Goal: Information Seeking & Learning: Understand process/instructions

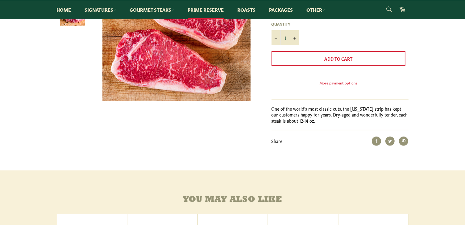
scroll to position [31, 0]
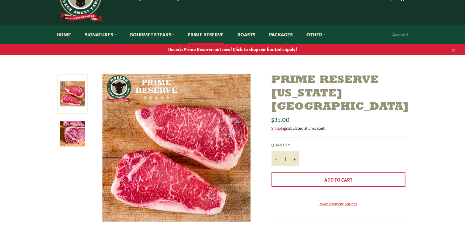
click at [279, 125] on link "Shipping" at bounding box center [279, 128] width 15 height 6
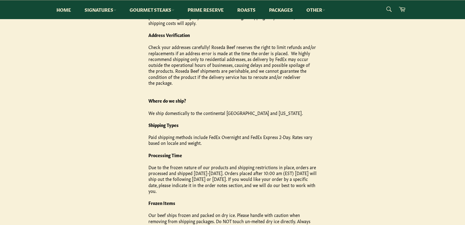
scroll to position [154, 0]
drag, startPoint x: 297, startPoint y: 147, endPoint x: 304, endPoint y: 169, distance: 22.2
click at [304, 169] on p "Due to the frozen nature of our products and shipping restrictions in place, or…" at bounding box center [232, 179] width 168 height 30
click at [347, 125] on main "Shipping policy Free Shipping Roseda Beef offers free 2-day express shipping on…" at bounding box center [232, 102] width 465 height 304
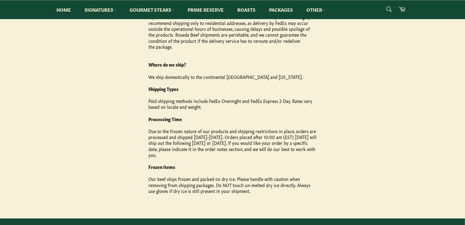
scroll to position [278, 0]
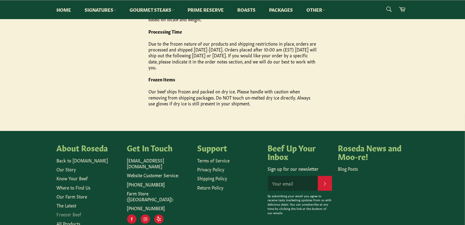
click at [70, 211] on link "Freezer Beef" at bounding box center [69, 214] width 25 height 6
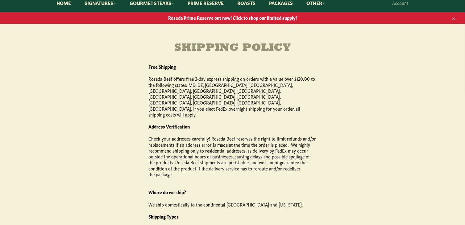
scroll to position [0, 0]
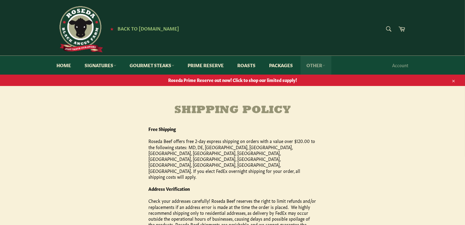
click at [325, 65] on icon at bounding box center [323, 65] width 3 height 3
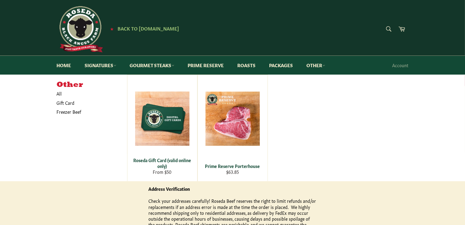
click at [328, 93] on div "Other All Gift Card Freezer Beef Roseda Gift Card (valid online only) From $50 …" at bounding box center [233, 128] width 352 height 107
click at [202, 67] on link "Prime Reserve" at bounding box center [206, 65] width 48 height 19
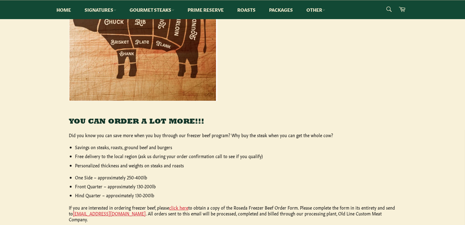
scroll to position [185, 0]
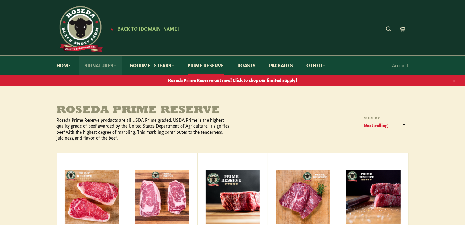
click at [113, 65] on link "Signatures" at bounding box center [101, 65] width 44 height 19
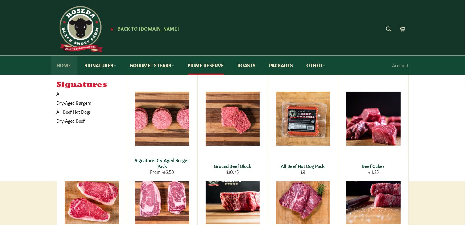
click at [67, 65] on link "Home" at bounding box center [64, 65] width 27 height 19
